Goal: Navigation & Orientation: Find specific page/section

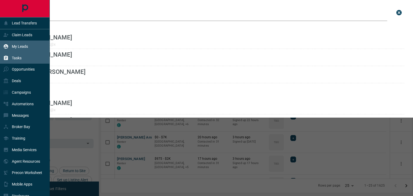
scroll to position [144, 307]
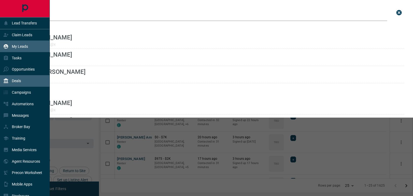
click at [21, 80] on p "Deals" at bounding box center [16, 81] width 9 height 4
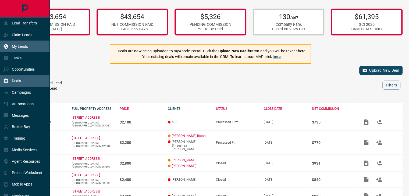
click at [27, 45] on p "My Leads" at bounding box center [20, 46] width 16 height 4
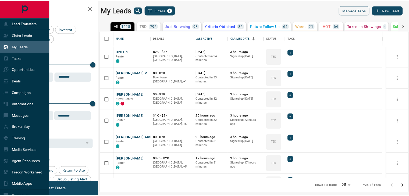
scroll to position [144, 307]
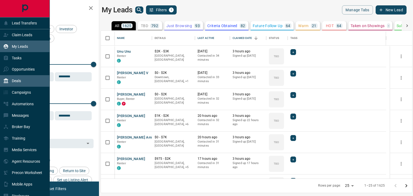
click at [17, 79] on div "Deals" at bounding box center [12, 81] width 18 height 9
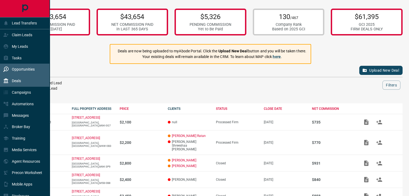
click at [28, 69] on p "Opportunities" at bounding box center [23, 69] width 23 height 4
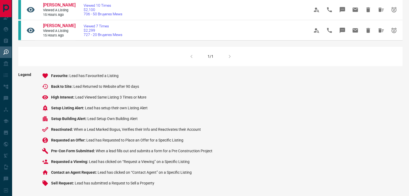
scroll to position [411, 0]
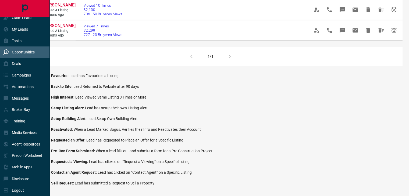
click at [23, 50] on p "Opportunities" at bounding box center [23, 52] width 23 height 4
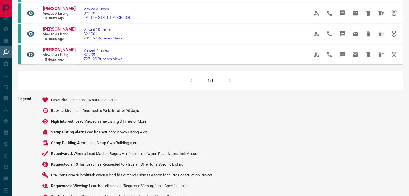
scroll to position [378, 0]
click at [230, 91] on div "1/1" at bounding box center [210, 80] width 384 height 19
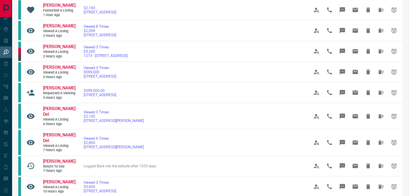
scroll to position [0, 0]
